Goal: Information Seeking & Learning: Learn about a topic

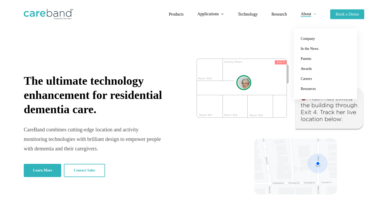
click at [270, 17] on li "Research" at bounding box center [279, 14] width 29 height 29
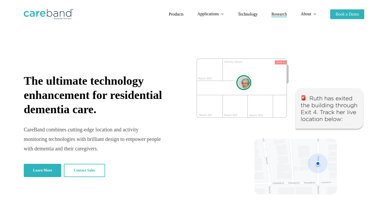
click at [281, 15] on span "Research" at bounding box center [280, 14] width 16 height 4
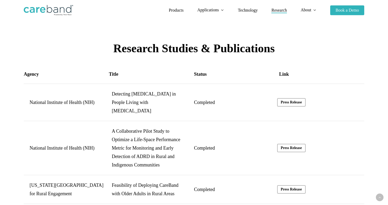
scroll to position [930, 0]
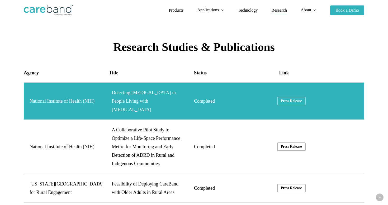
click at [292, 95] on link "National Institute of Health (NIH)" at bounding box center [194, 101] width 341 height 37
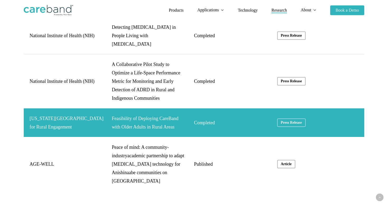
scroll to position [1003, 0]
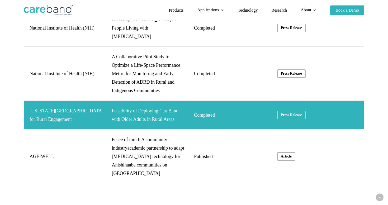
click at [291, 108] on link "Indiana University Center for Rural Engagement" at bounding box center [194, 115] width 341 height 29
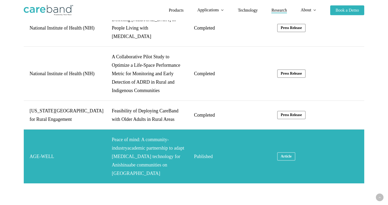
click at [288, 142] on link "AGE-WELL" at bounding box center [194, 157] width 341 height 54
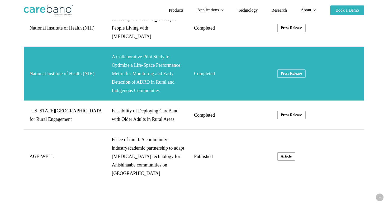
click at [285, 67] on link "National Institute of Health (NIH)" at bounding box center [194, 74] width 341 height 54
